Goal: Information Seeking & Learning: Find specific page/section

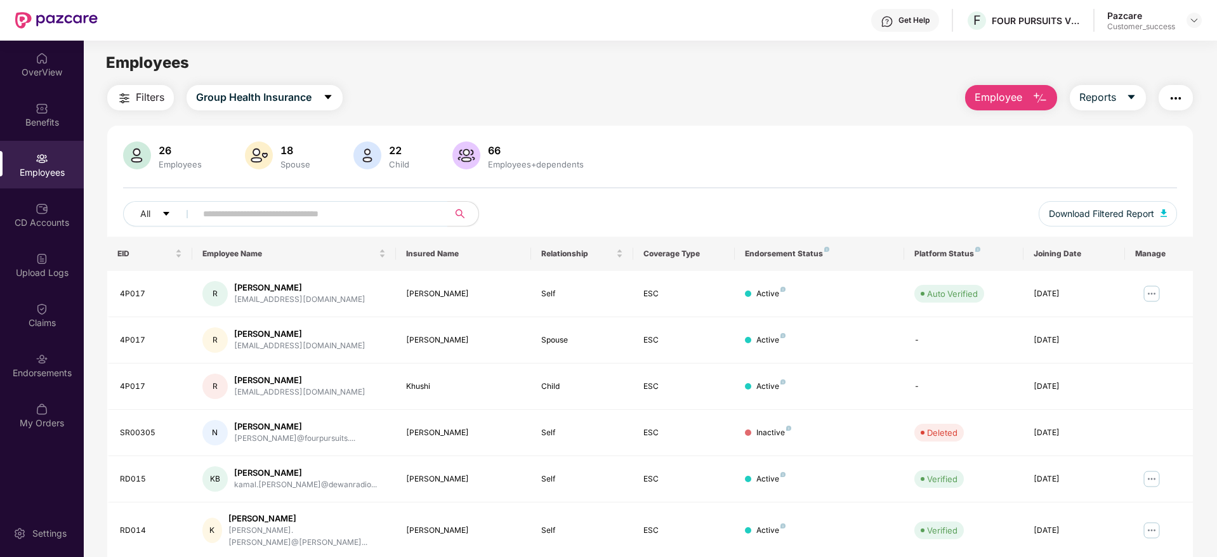
click at [1052, 30] on div "Switch to partner view" at bounding box center [1052, 30] width 0 height 0
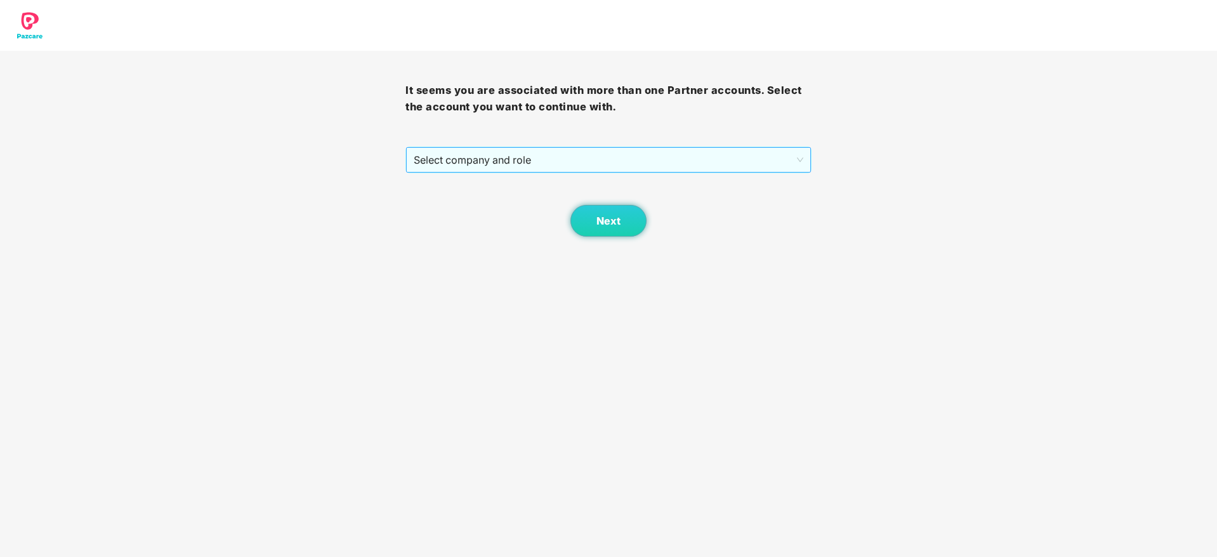
click at [718, 152] on span "Select company and role" at bounding box center [608, 160] width 389 height 24
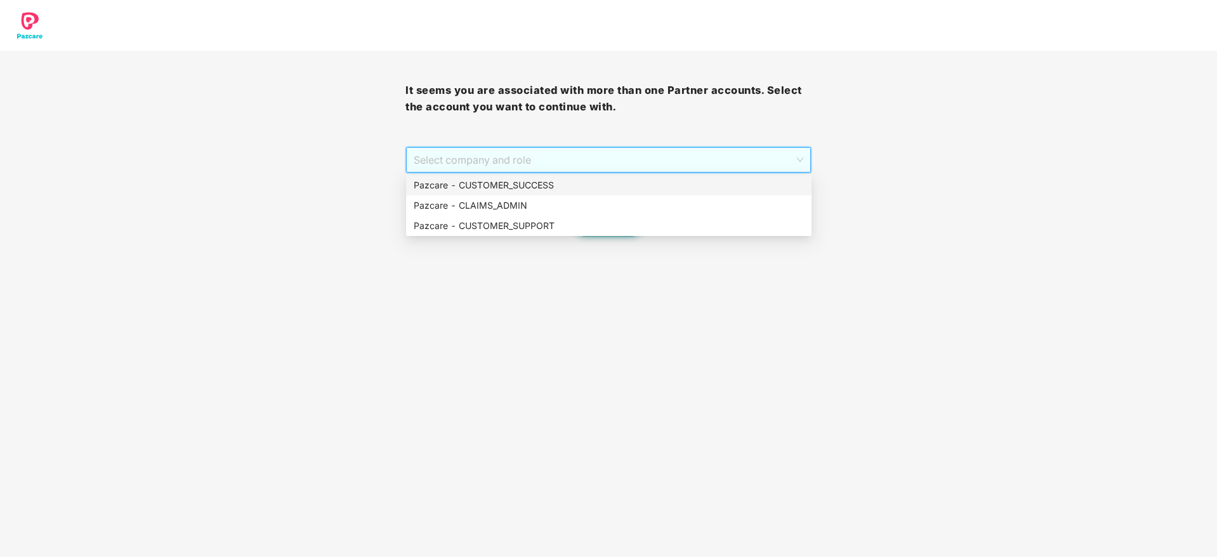
click at [708, 183] on div "Pazcare - CUSTOMER_SUCCESS" at bounding box center [609, 185] width 390 height 14
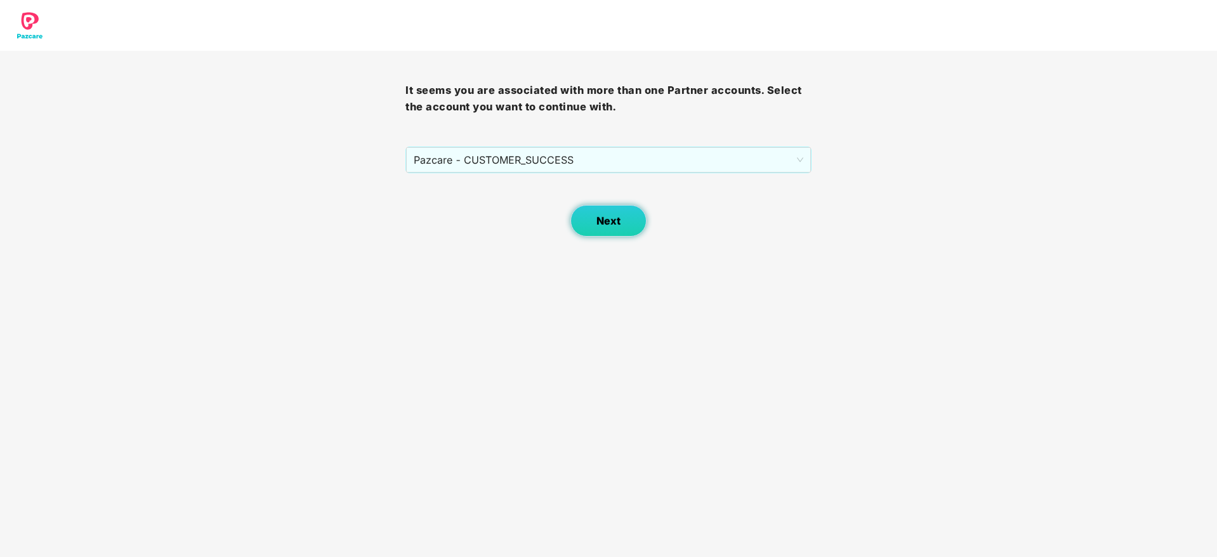
click at [616, 220] on span "Next" at bounding box center [608, 221] width 24 height 12
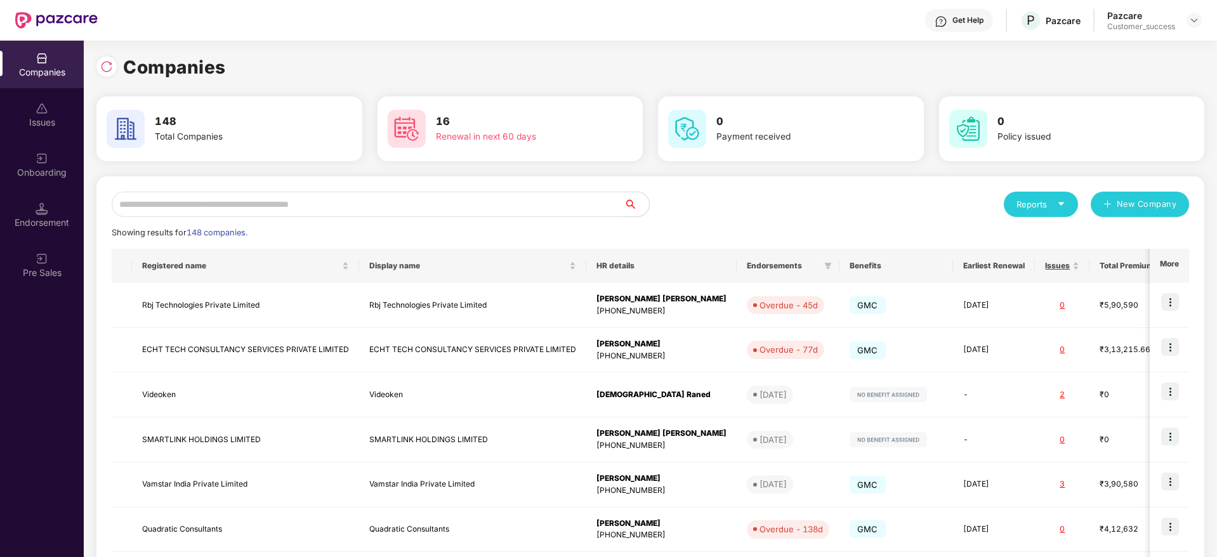
click at [534, 190] on div "Reports New Company Showing results for 148 companies. Registered name Display …" at bounding box center [650, 484] width 1108 height 616
click at [539, 222] on div "Reports New Company Showing results for 148 companies. Registered name Display …" at bounding box center [650, 485] width 1077 height 586
click at [533, 209] on input "text" at bounding box center [368, 204] width 512 height 25
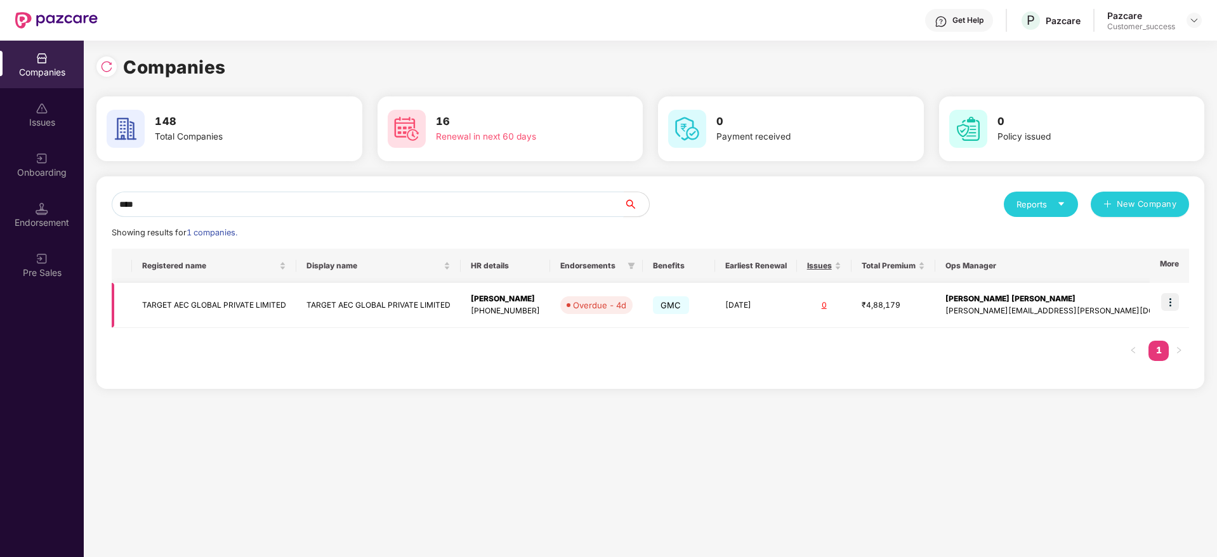
type input "****"
click at [1167, 301] on img at bounding box center [1170, 302] width 18 height 18
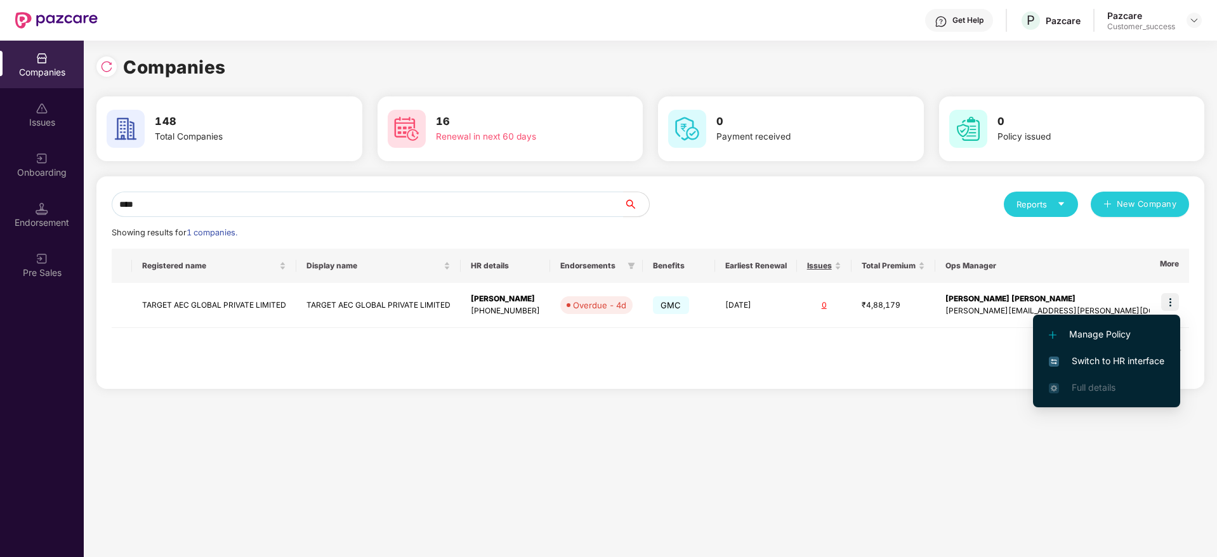
click at [1147, 357] on span "Switch to HR interface" at bounding box center [1106, 361] width 115 height 14
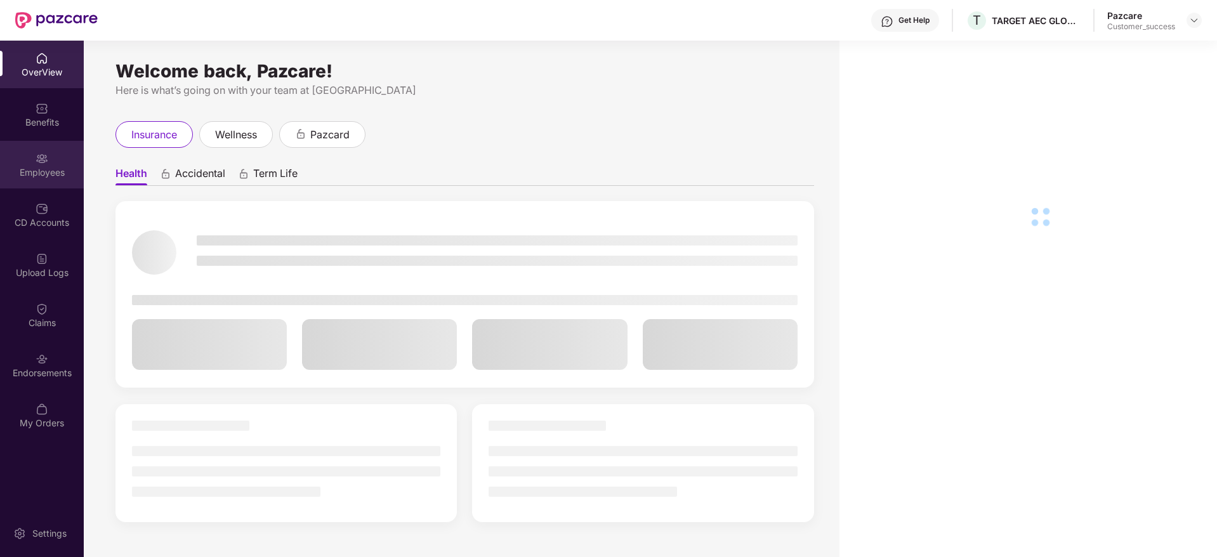
click at [64, 163] on div "Employees" at bounding box center [42, 165] width 84 height 48
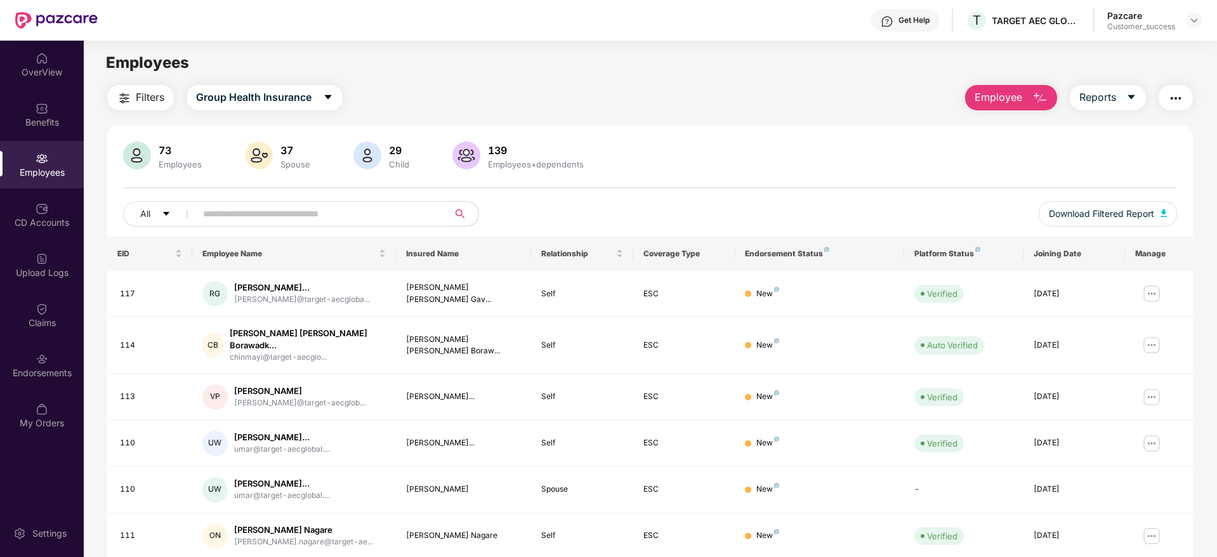
click at [240, 216] on input "text" at bounding box center [317, 213] width 228 height 19
paste input "**********"
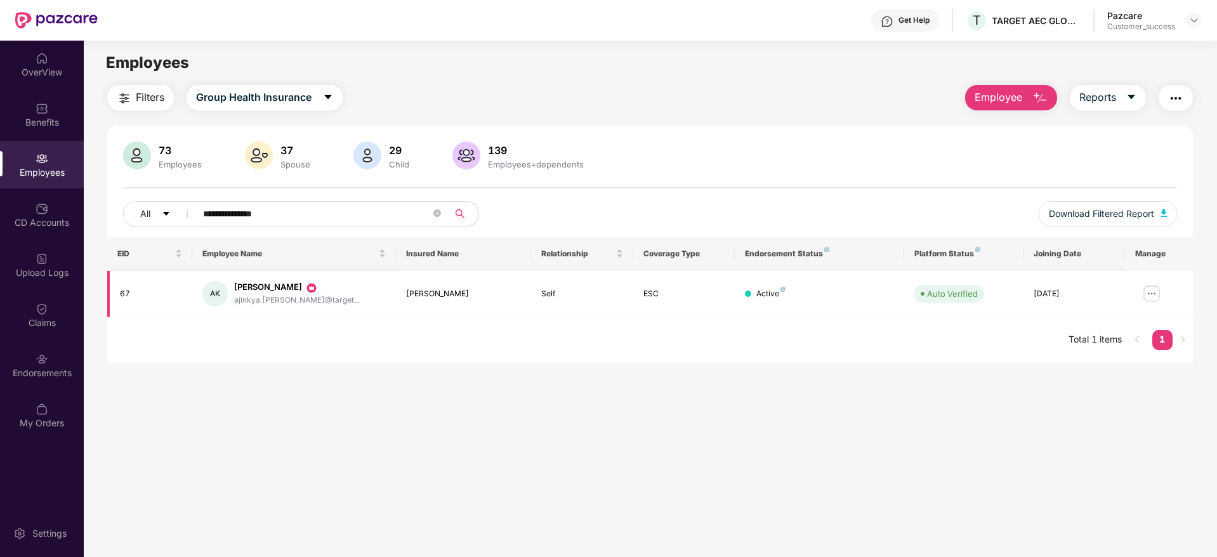
type input "**********"
click at [1147, 293] on img at bounding box center [1152, 294] width 20 height 20
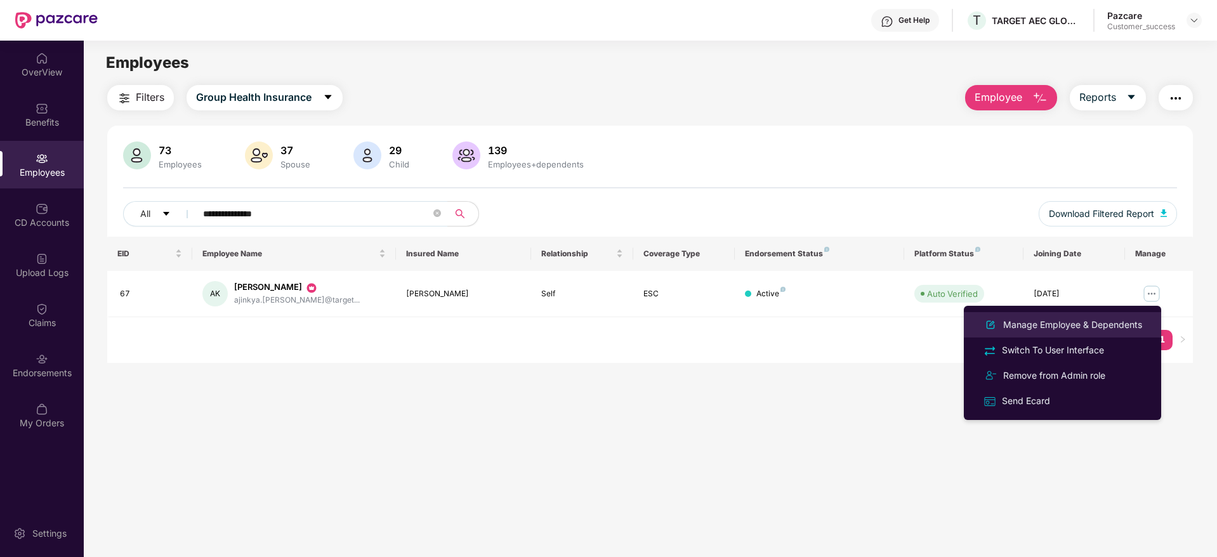
click at [1138, 324] on div "Manage Employee & Dependents" at bounding box center [1073, 325] width 144 height 14
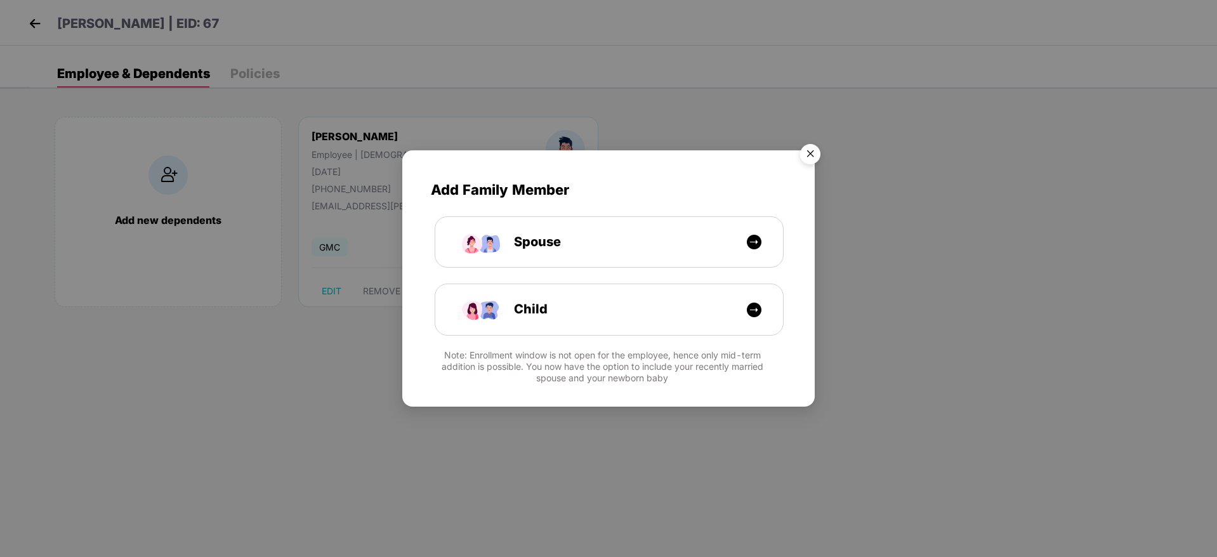
click at [804, 145] on img "Close" at bounding box center [811, 156] width 36 height 36
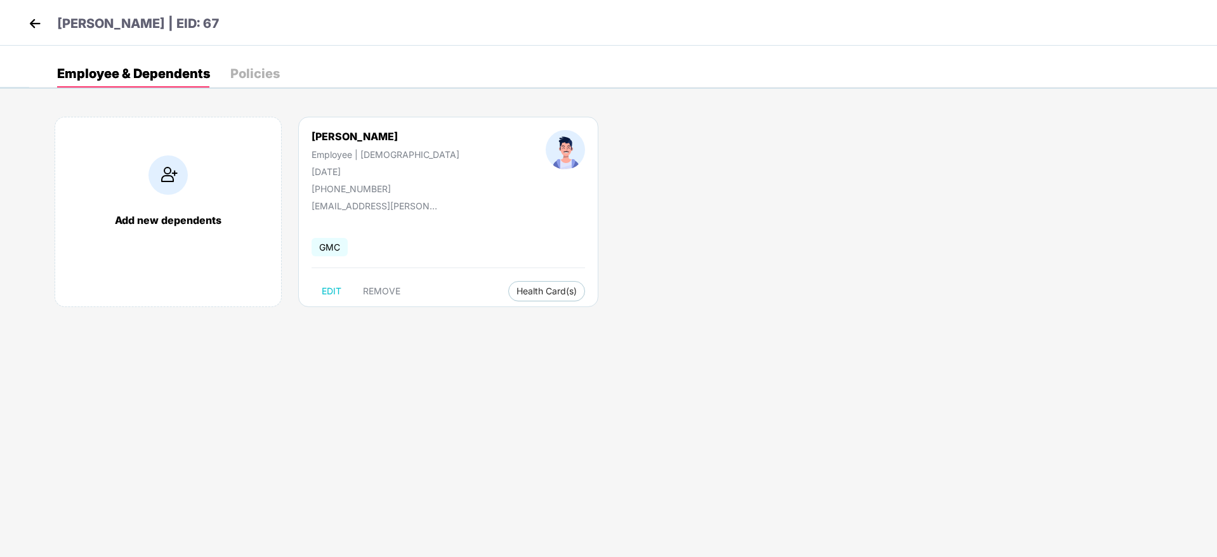
click at [36, 31] on img at bounding box center [34, 23] width 19 height 19
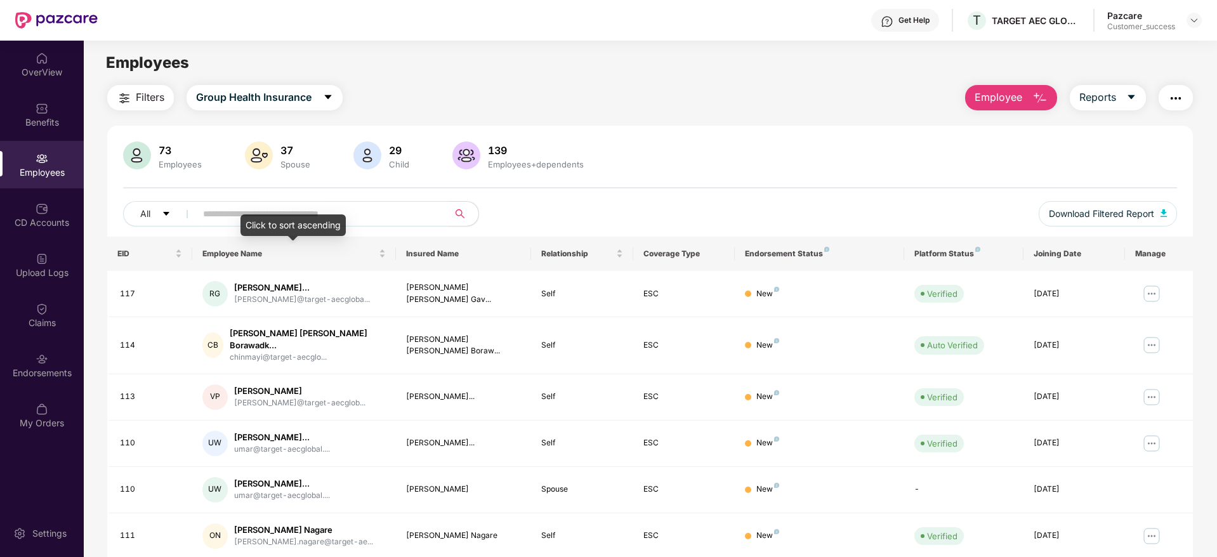
click at [339, 209] on input "text" at bounding box center [317, 213] width 228 height 19
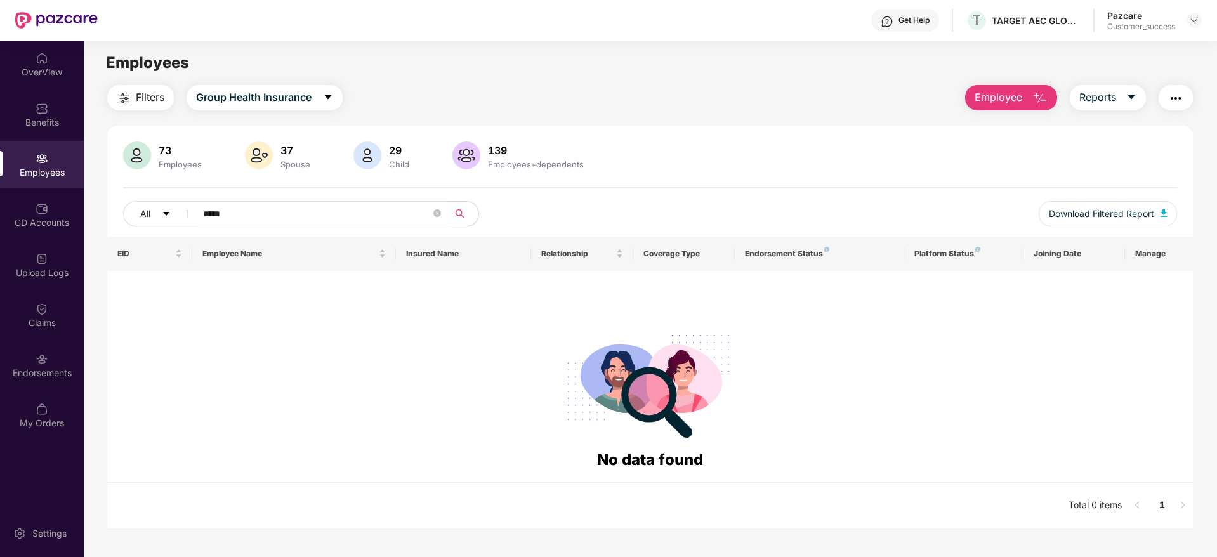
paste input "*"
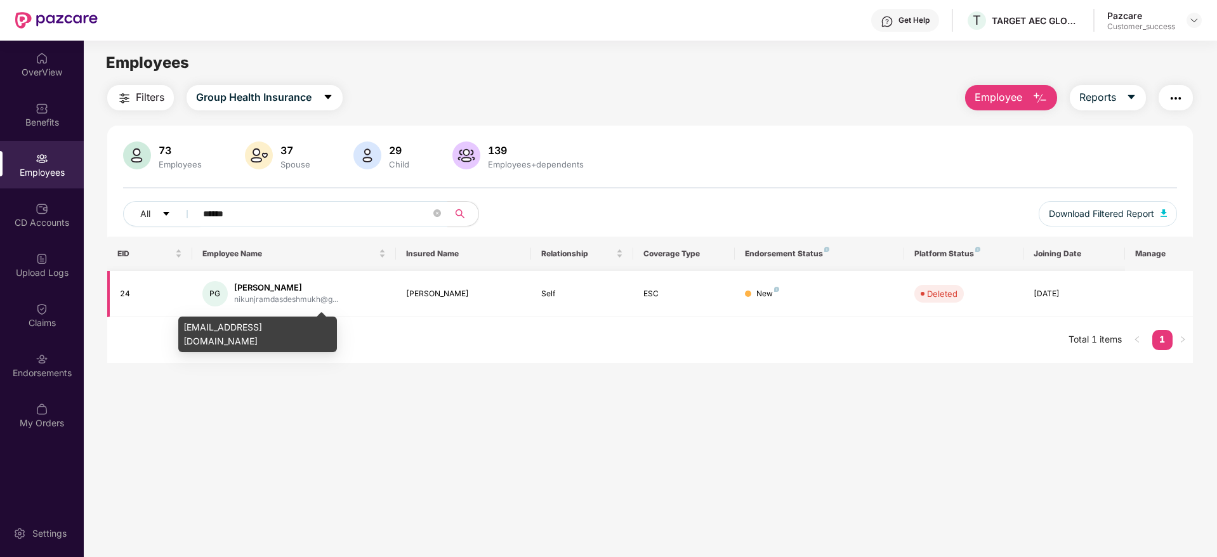
click at [269, 298] on div "nikunjramdasdeshmukh@g..." at bounding box center [286, 300] width 104 height 12
click at [273, 324] on div "[EMAIL_ADDRESS][DOMAIN_NAME]" at bounding box center [257, 335] width 159 height 36
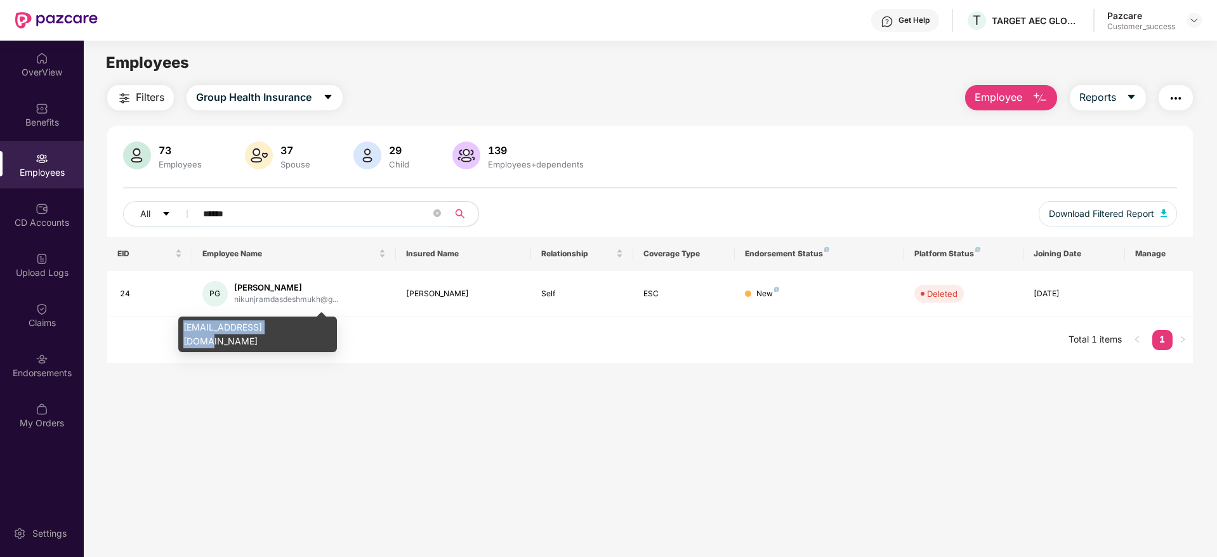
click at [273, 324] on div "[EMAIL_ADDRESS][DOMAIN_NAME]" at bounding box center [257, 335] width 159 height 36
copy div "[EMAIL_ADDRESS][DOMAIN_NAME]"
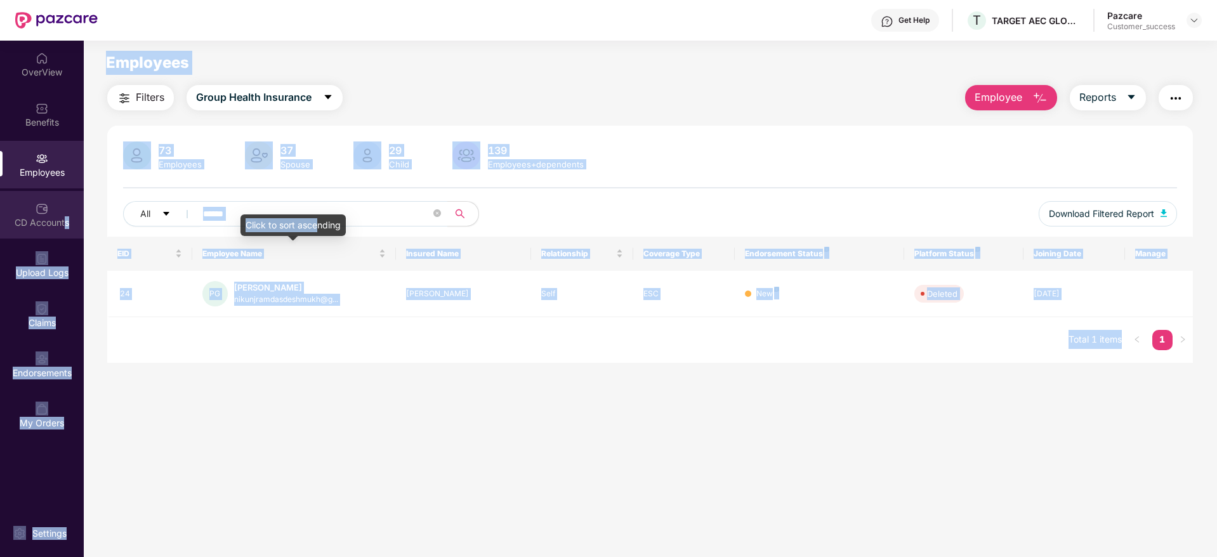
drag, startPoint x: 280, startPoint y: 212, endPoint x: 63, endPoint y: 201, distance: 218.0
click at [63, 201] on body "Get Help T TARGET AEC GLOBAL PRIVATE LIMITED Pazcare Customer_success OverView …" at bounding box center [608, 278] width 1217 height 557
click at [247, 209] on input "******" at bounding box center [317, 213] width 228 height 19
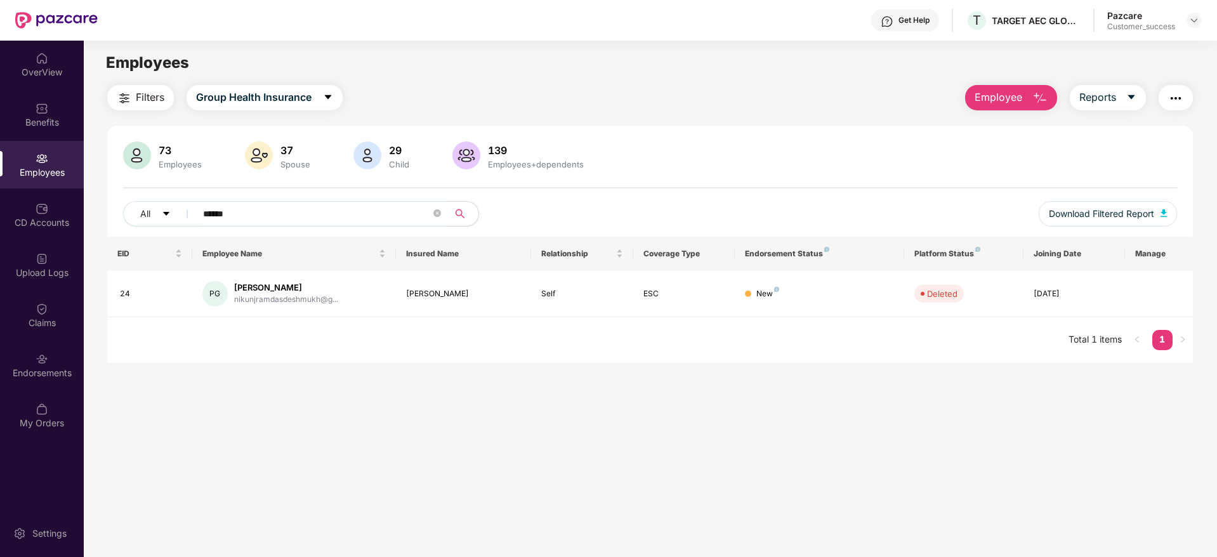
click at [247, 209] on input "******" at bounding box center [317, 213] width 228 height 19
paste input "**********"
type input "**********"
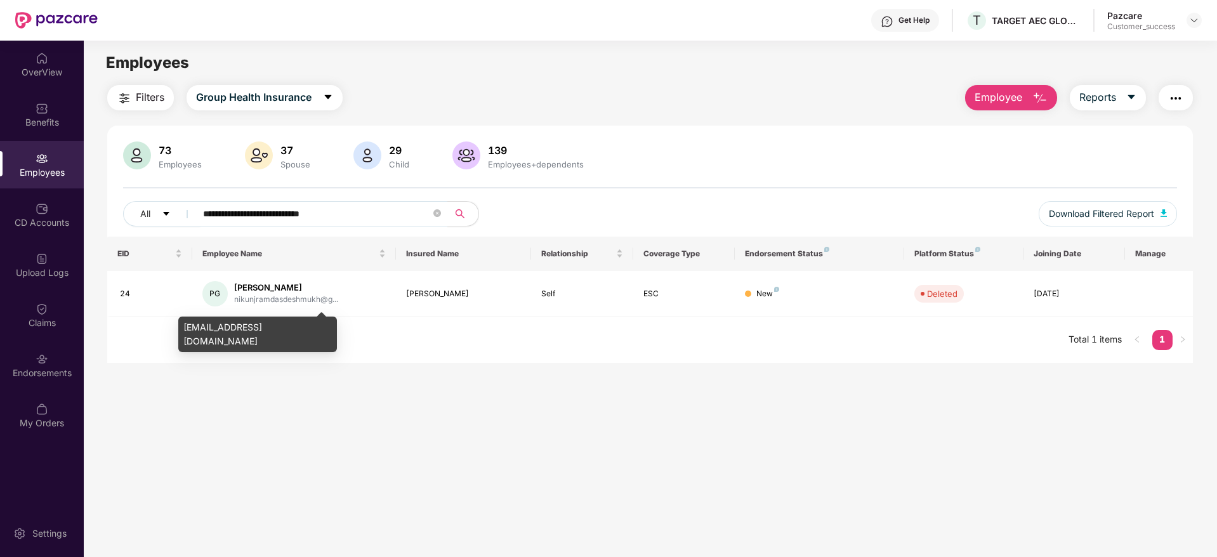
click at [241, 327] on div "[EMAIL_ADDRESS][DOMAIN_NAME]" at bounding box center [257, 335] width 159 height 36
copy div "[EMAIL_ADDRESS][DOMAIN_NAME]"
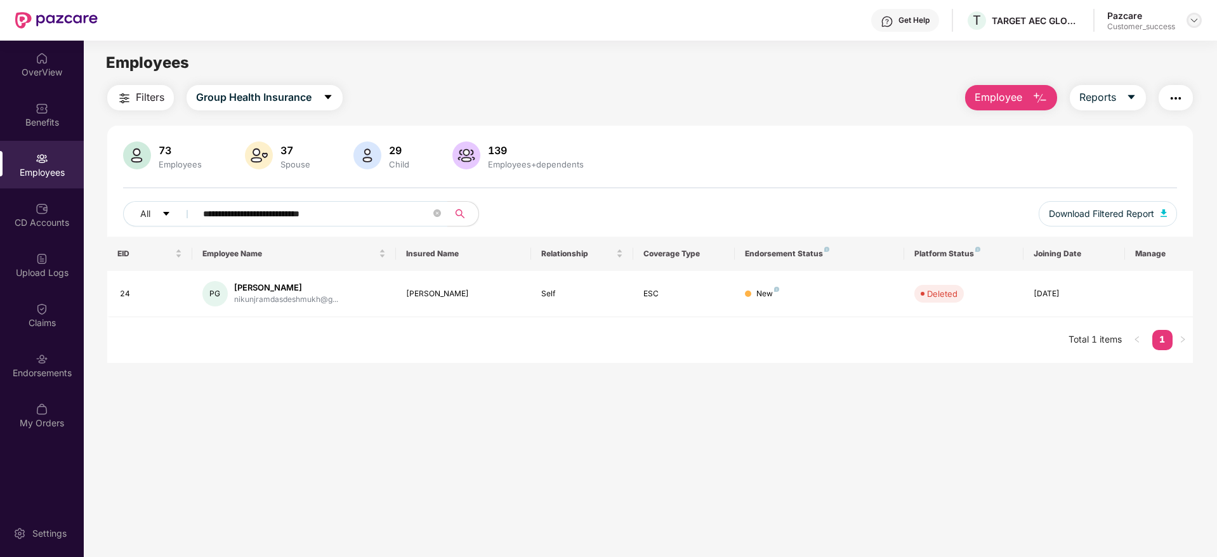
click at [1190, 19] on img at bounding box center [1194, 20] width 10 height 10
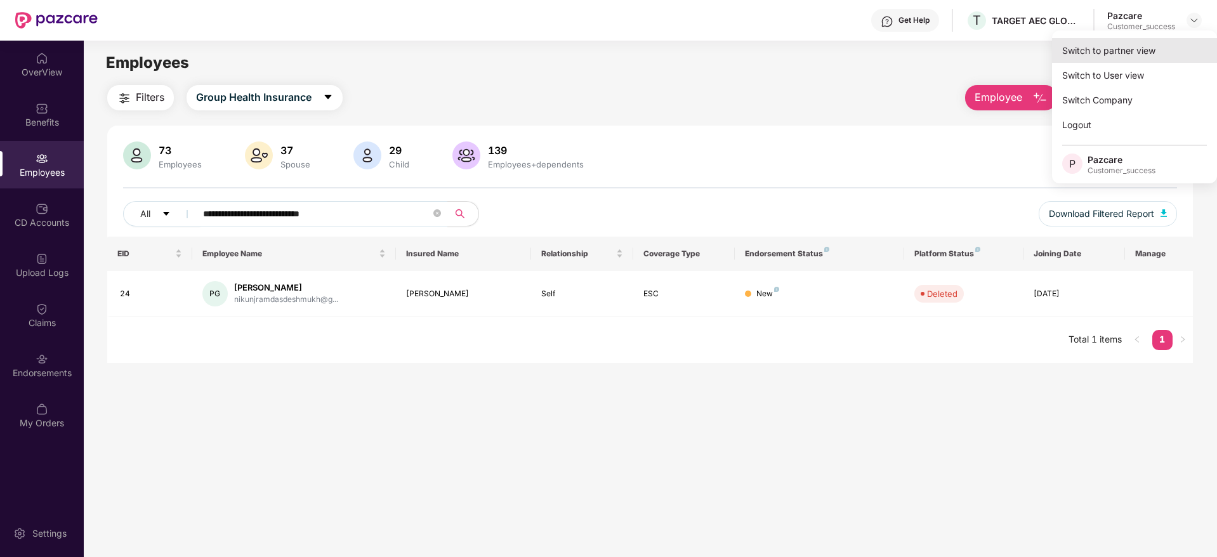
click at [1180, 43] on div "Switch to partner view" at bounding box center [1134, 50] width 165 height 25
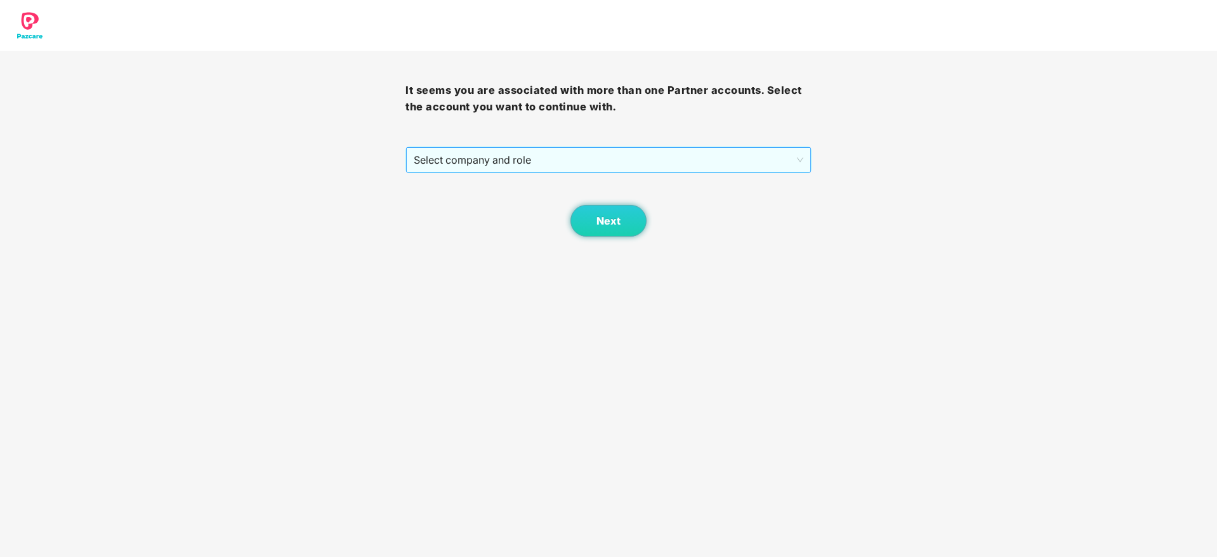
click at [662, 154] on span "Select company and role" at bounding box center [608, 160] width 389 height 24
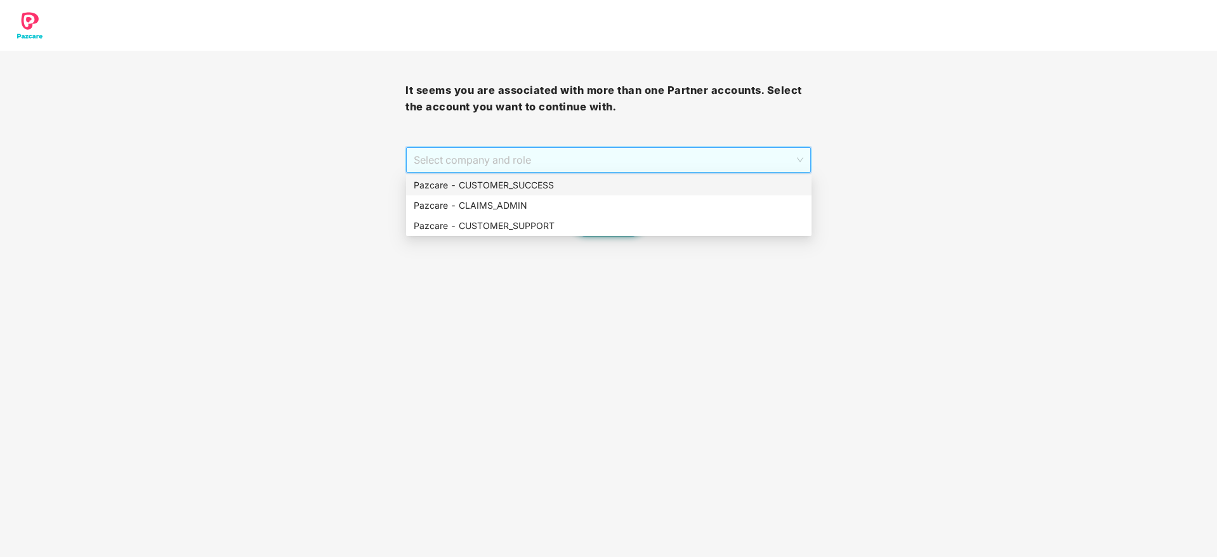
click at [660, 175] on div "Pazcare - CUSTOMER_SUCCESS" at bounding box center [608, 185] width 405 height 20
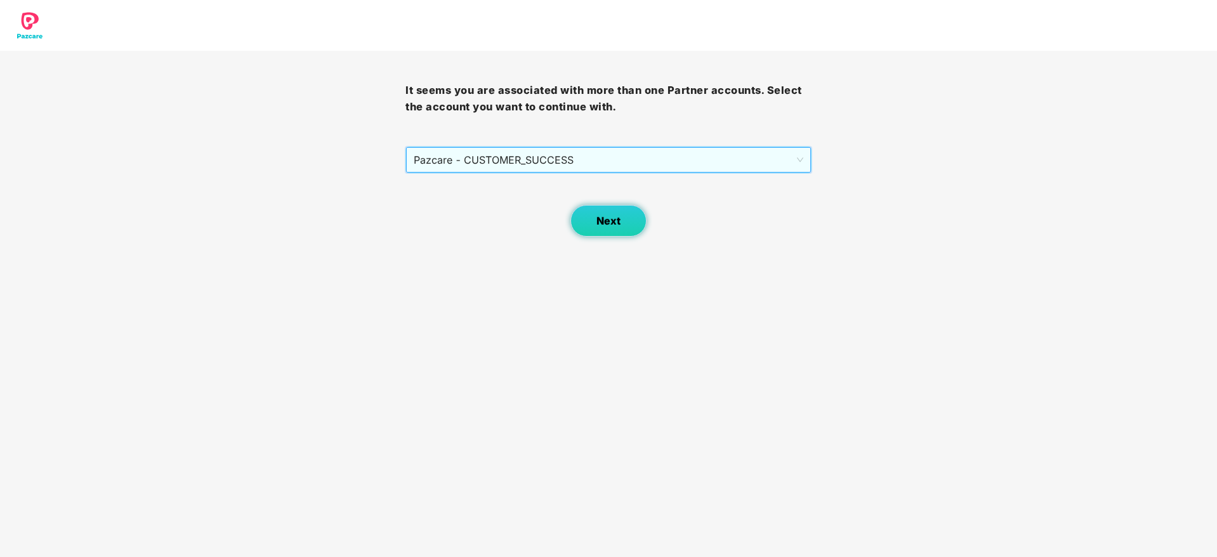
click at [636, 206] on button "Next" at bounding box center [608, 221] width 76 height 32
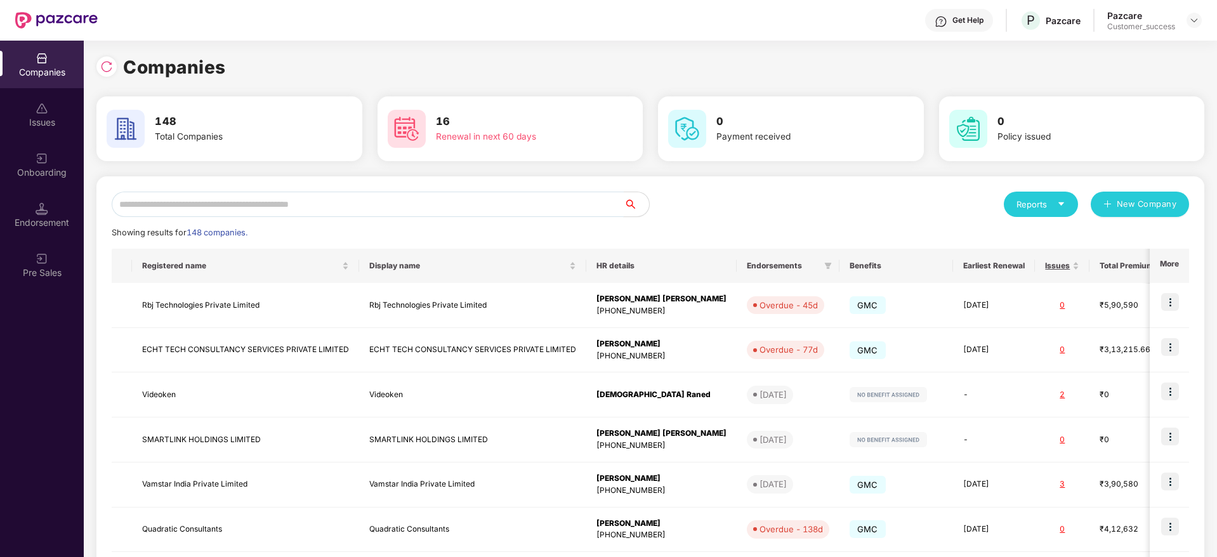
click at [570, 196] on input "text" at bounding box center [368, 204] width 512 height 25
paste input "**********"
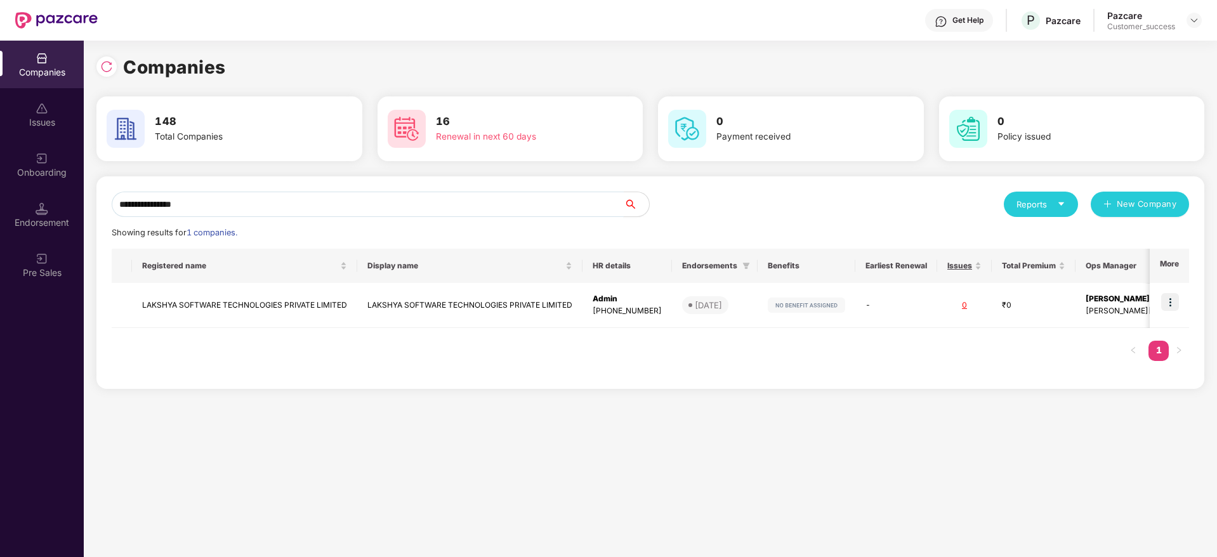
type input "**********"
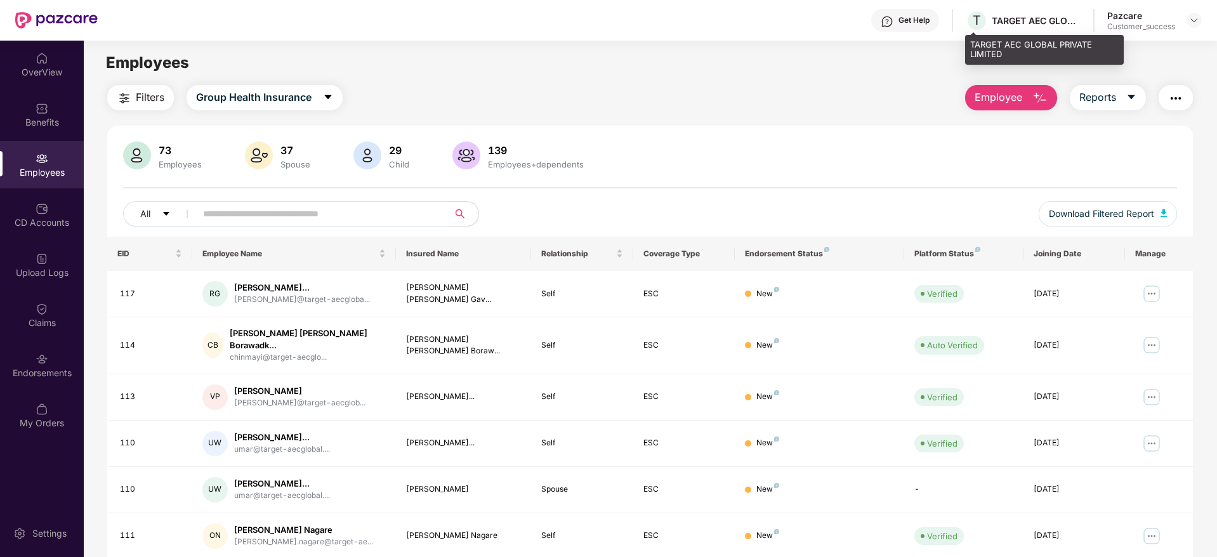
click at [1003, 30] on div "T TARGET AEC GLOBAL PRIVATE LIMITED" at bounding box center [1023, 21] width 115 height 22
copy div "TARGET"
click at [1194, 21] on img at bounding box center [1194, 20] width 10 height 10
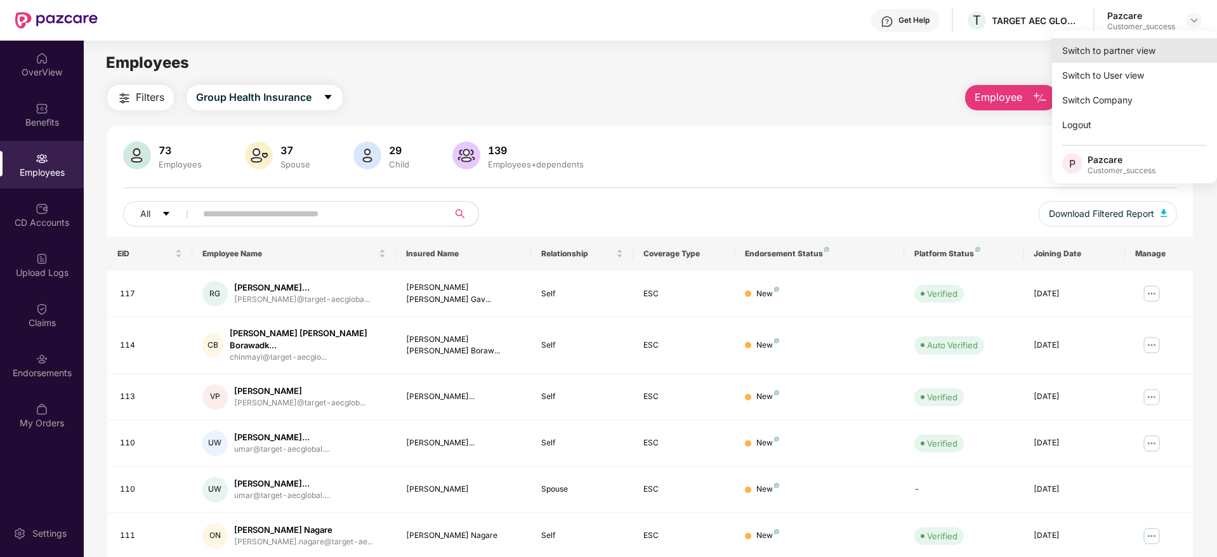
click at [1168, 52] on div "Switch to partner view" at bounding box center [1134, 50] width 165 height 25
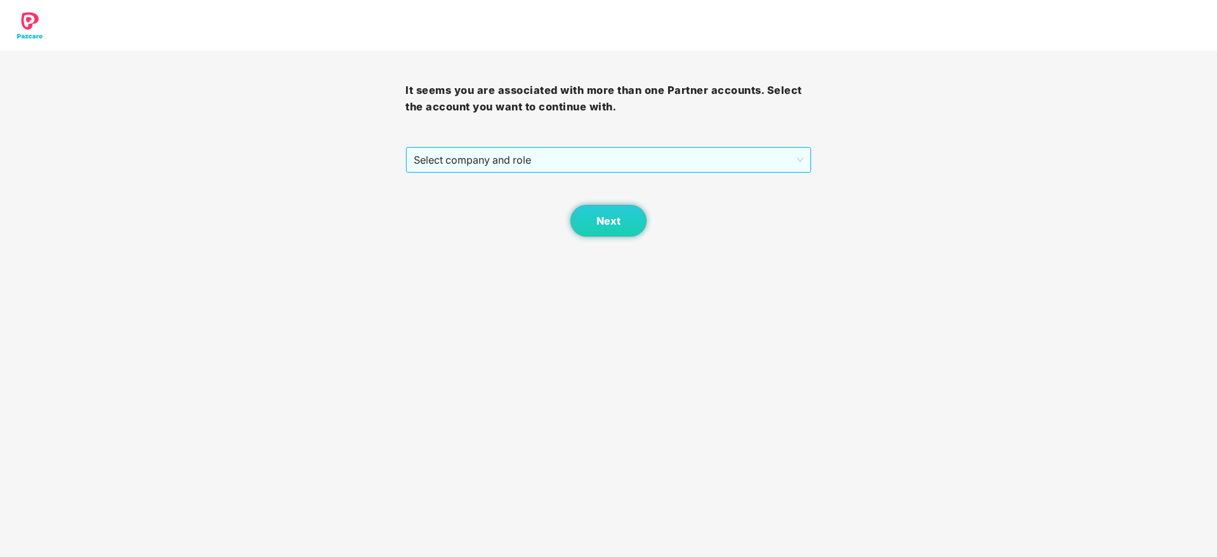
click at [672, 173] on div "Select company and role" at bounding box center [607, 160] width 405 height 27
click at [661, 190] on div "Next" at bounding box center [607, 204] width 405 height 63
click at [655, 168] on span "Select company and role" at bounding box center [608, 160] width 389 height 24
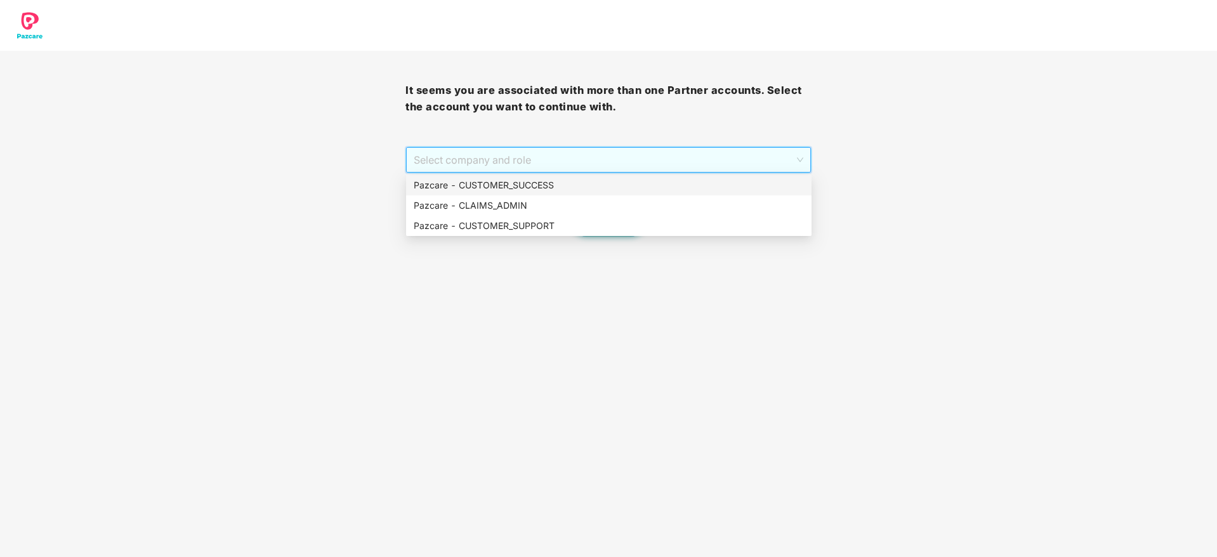
click at [655, 177] on div "Pazcare - CUSTOMER_SUCCESS" at bounding box center [608, 185] width 405 height 20
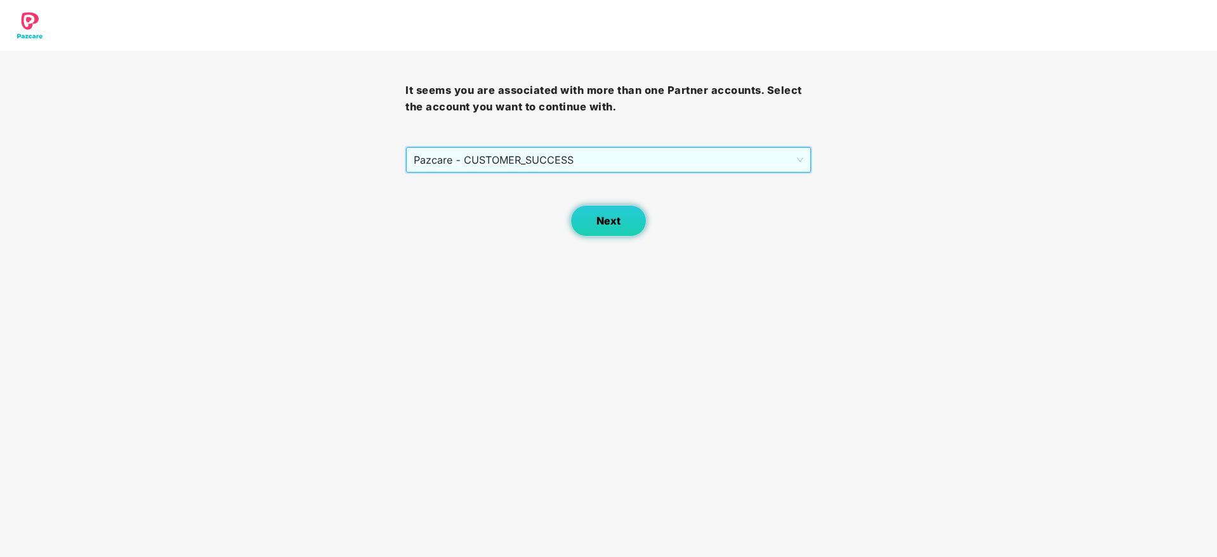
click at [594, 228] on button "Next" at bounding box center [608, 221] width 76 height 32
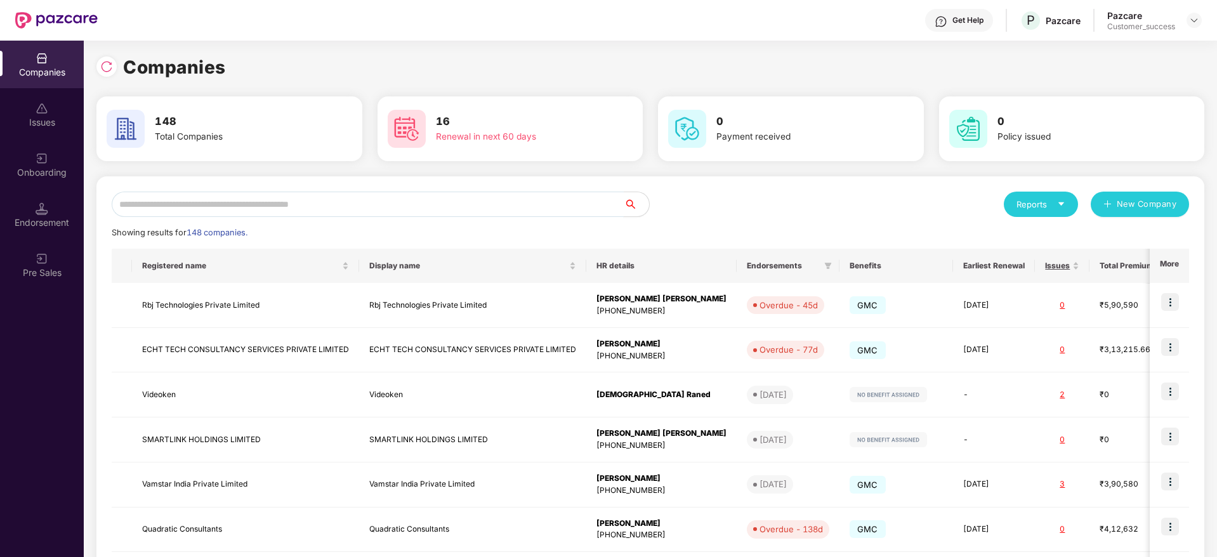
click at [527, 205] on input "text" at bounding box center [368, 204] width 512 height 25
paste input "******"
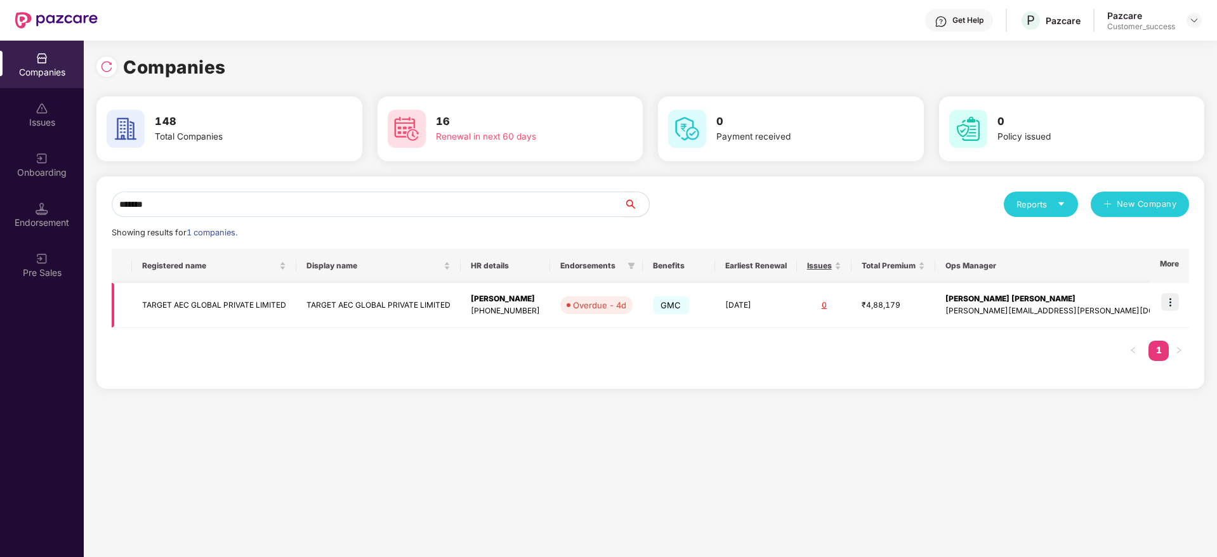
type input "******"
click at [540, 295] on div "[PERSON_NAME]" at bounding box center [505, 299] width 69 height 12
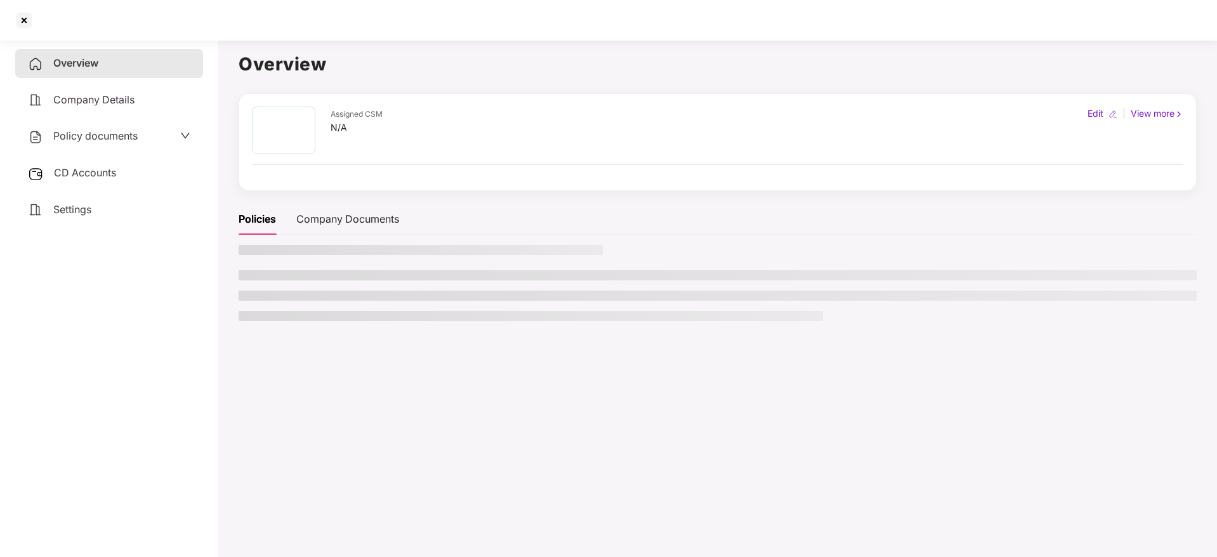
click at [140, 140] on div "Policy documents" at bounding box center [109, 136] width 162 height 16
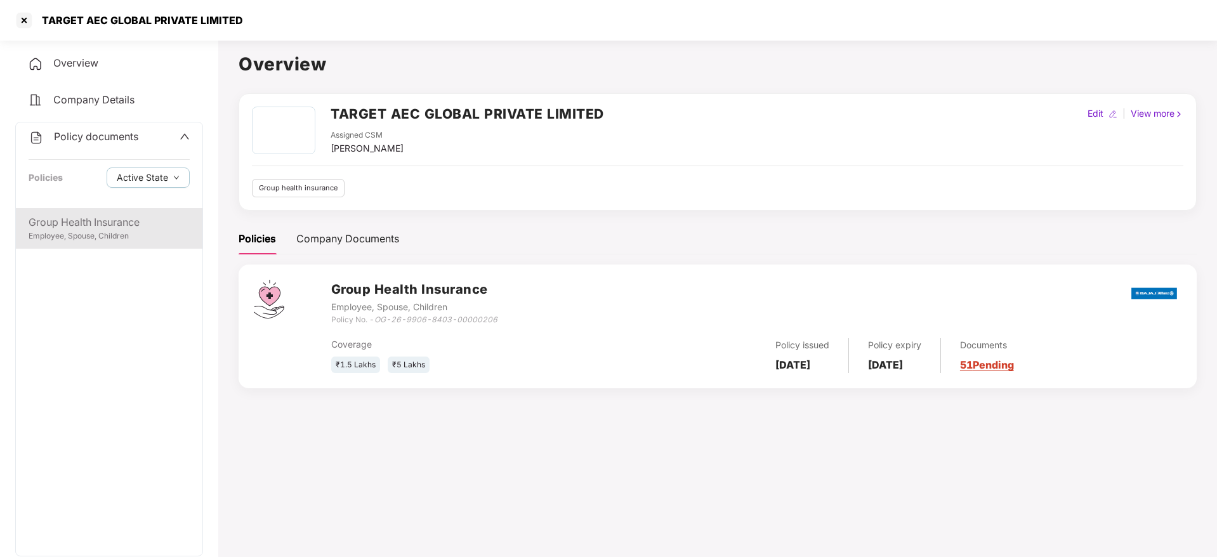
click at [108, 217] on div "Group Health Insurance" at bounding box center [109, 222] width 161 height 16
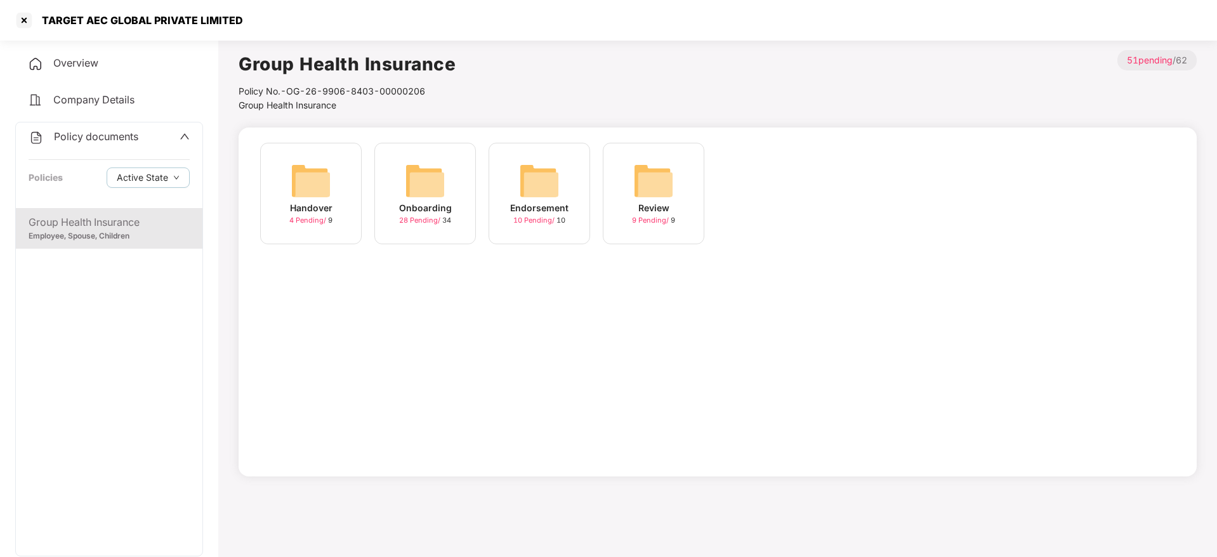
click at [390, 190] on div "Onboarding 28 Pending / 34" at bounding box center [425, 194] width 102 height 102
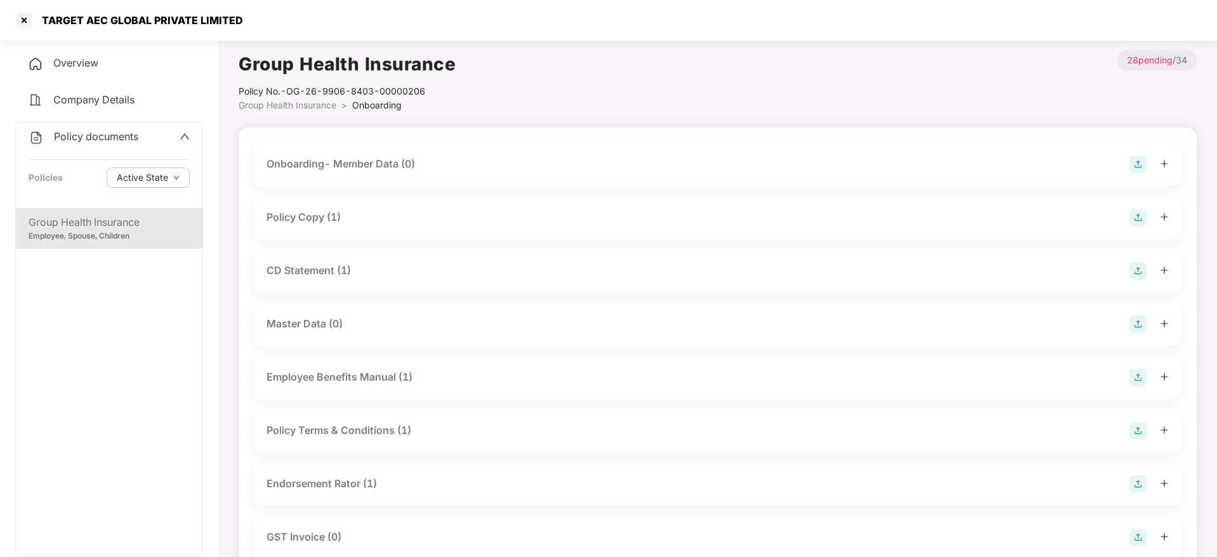
click at [317, 217] on div "Policy Copy (1)" at bounding box center [304, 217] width 74 height 16
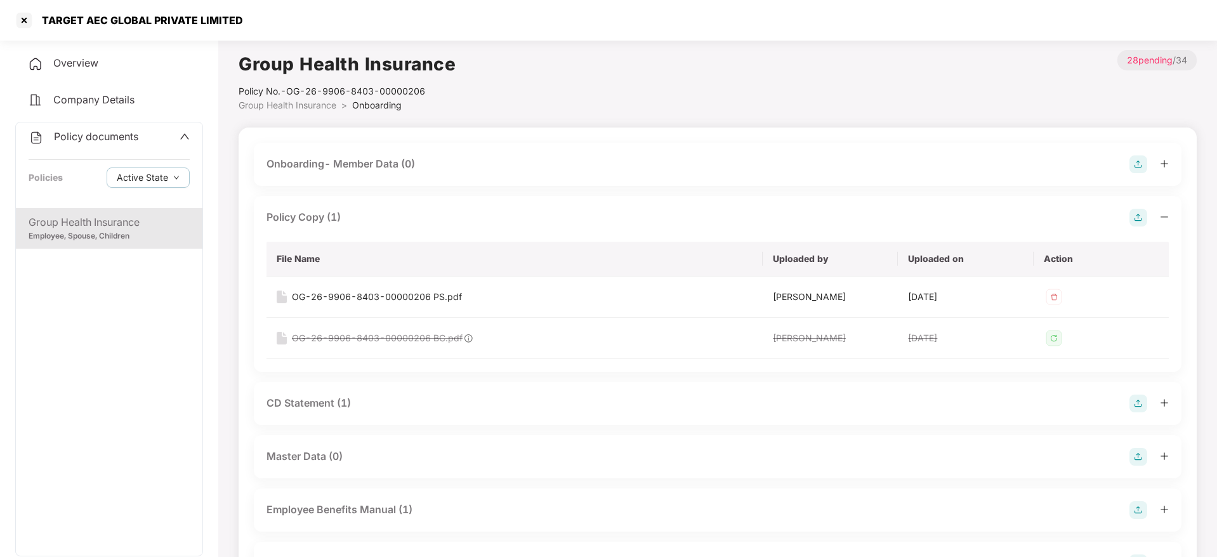
click at [331, 214] on div "Policy Copy (1)" at bounding box center [304, 217] width 74 height 16
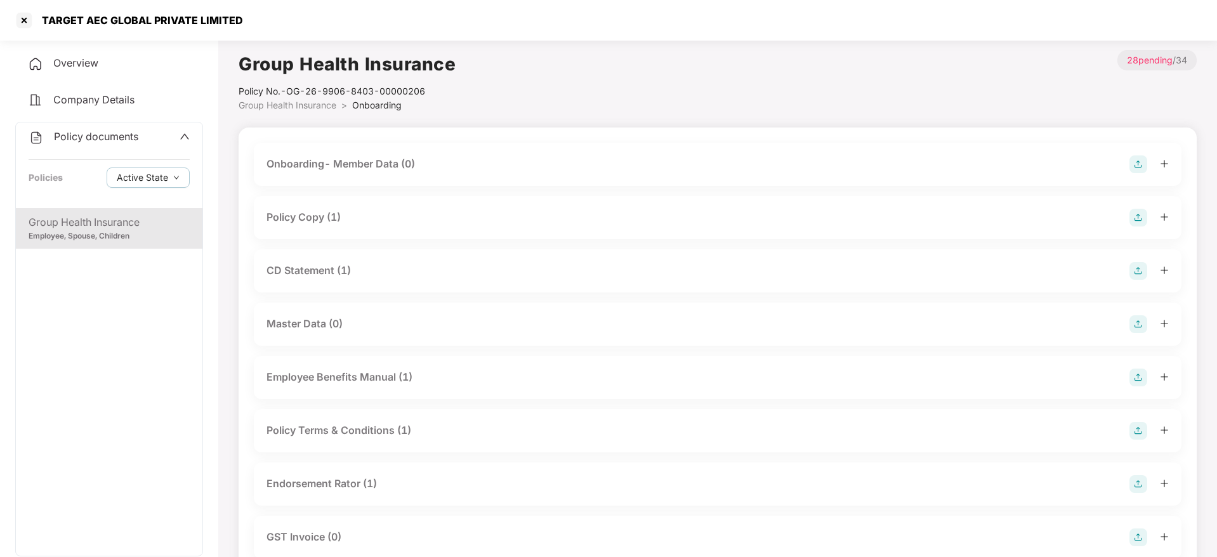
scroll to position [190, 0]
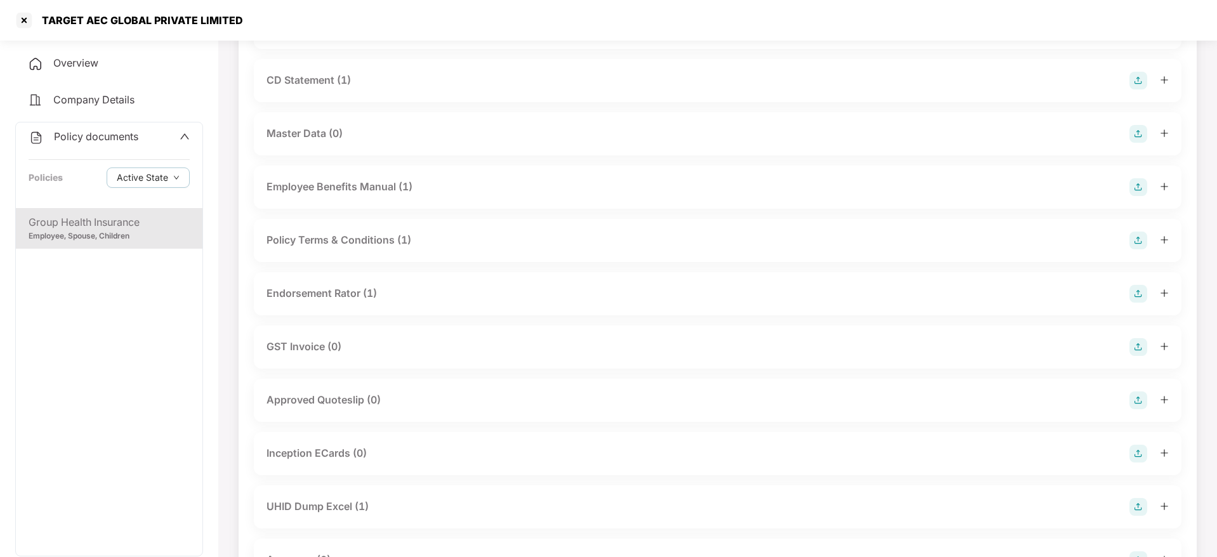
click at [369, 512] on div "UHID Dump Excel (1)" at bounding box center [318, 507] width 102 height 16
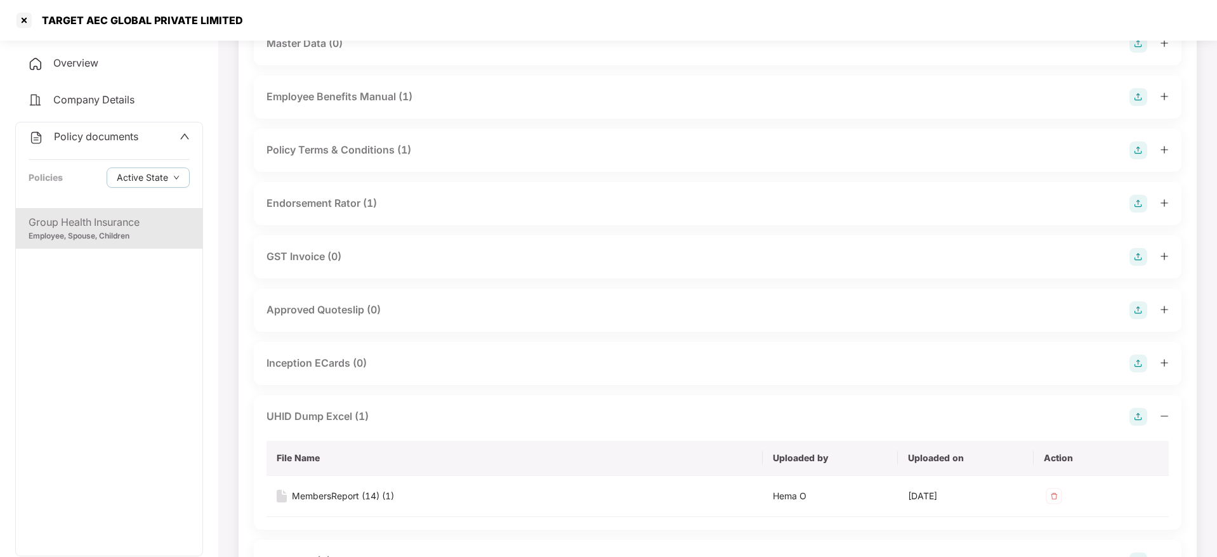
scroll to position [381, 0]
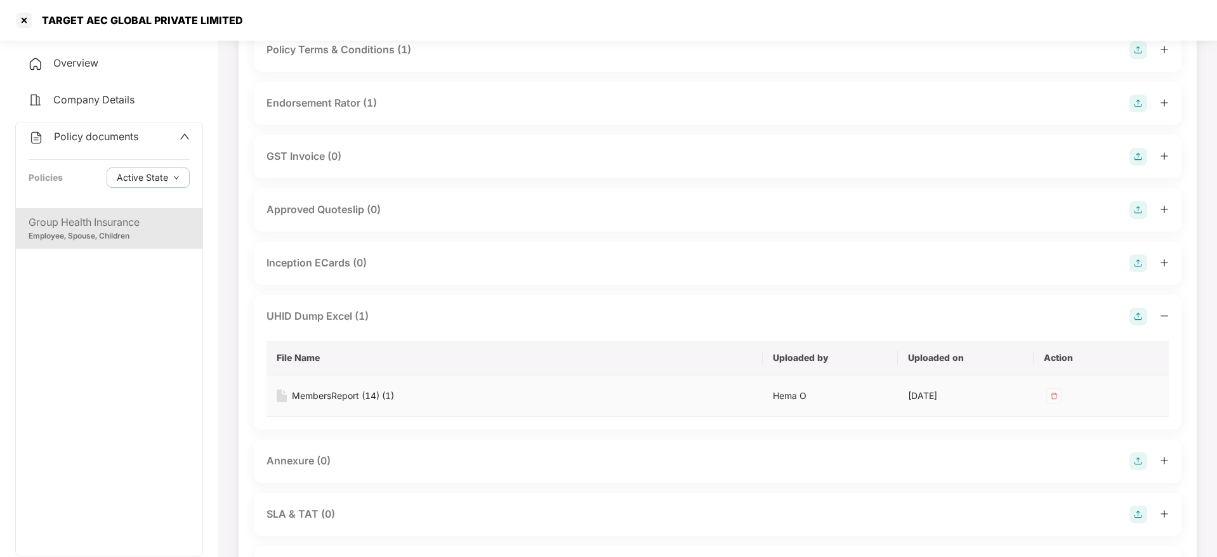
click at [351, 397] on div "MembersReport (14) (1)" at bounding box center [343, 396] width 102 height 14
click at [110, 23] on div "TARGET AEC GLOBAL PRIVATE LIMITED" at bounding box center [138, 20] width 209 height 13
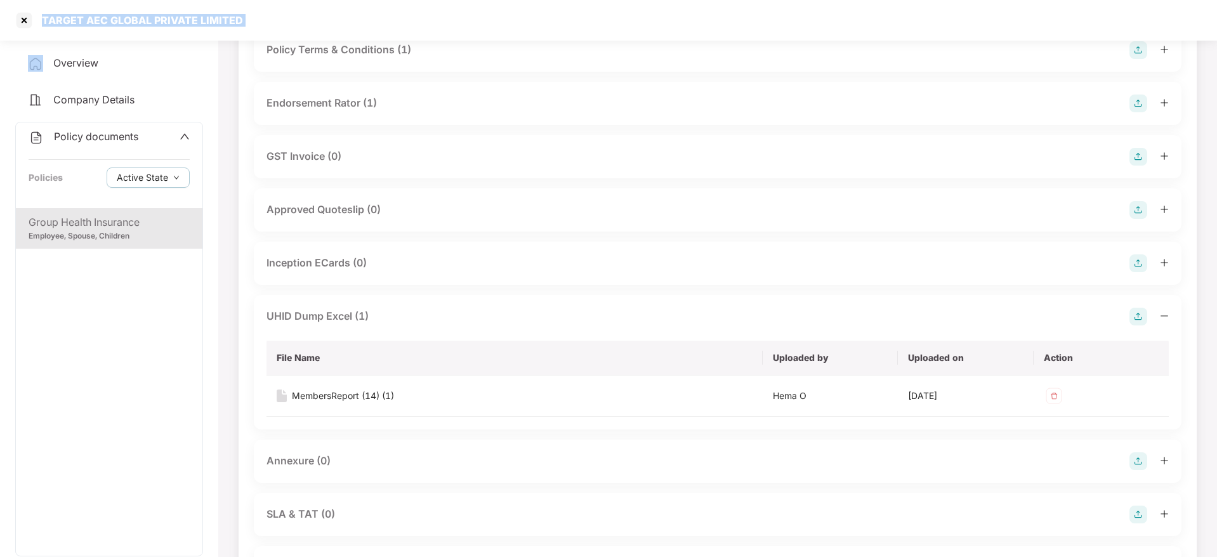
click at [110, 23] on div "TARGET AEC GLOBAL PRIVATE LIMITED" at bounding box center [138, 20] width 209 height 13
copy div "TARGET AEC GLOBAL PRIVATE LIMITED"
click at [23, 24] on div at bounding box center [24, 20] width 20 height 20
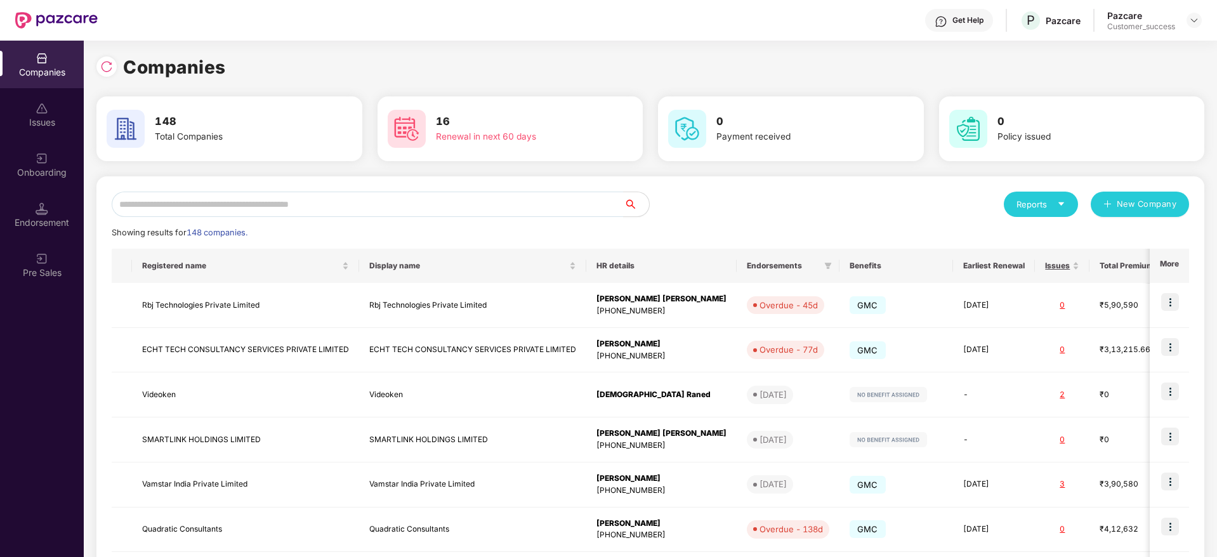
scroll to position [0, 0]
click at [348, 199] on input "text" at bounding box center [368, 204] width 512 height 25
paste input "**********"
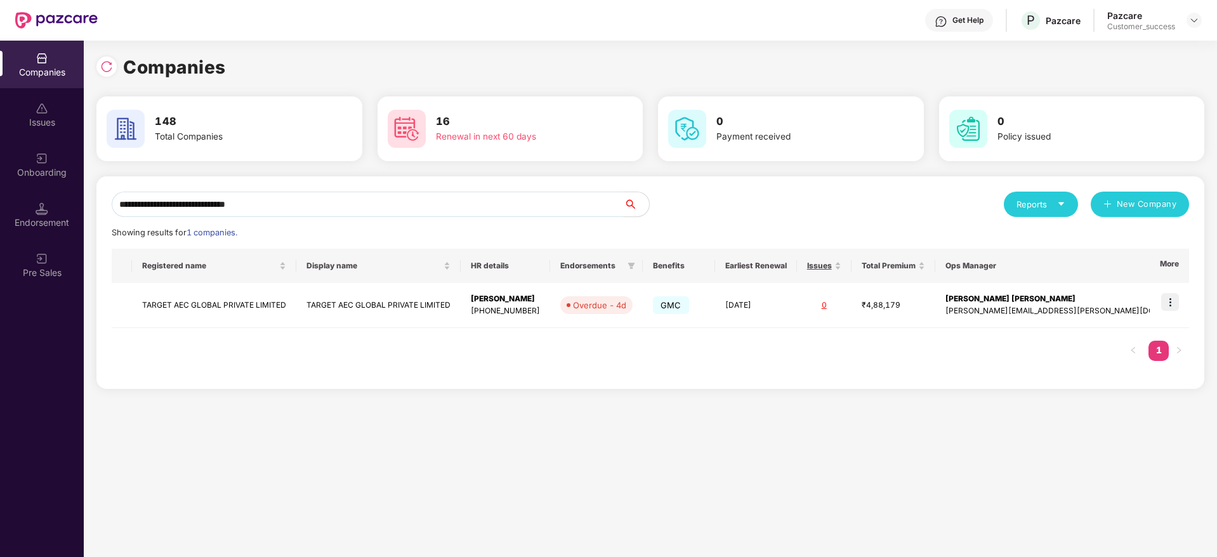
type input "**********"
